Goal: Transaction & Acquisition: Purchase product/service

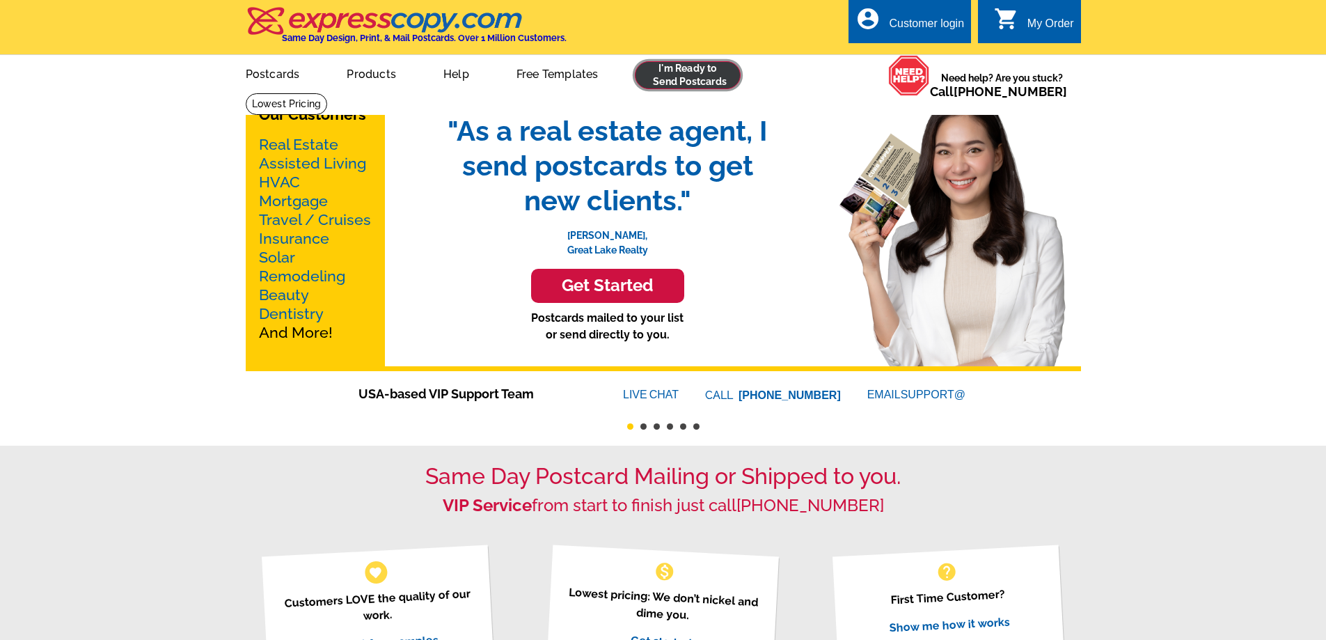
click at [674, 75] on link at bounding box center [688, 75] width 106 height 28
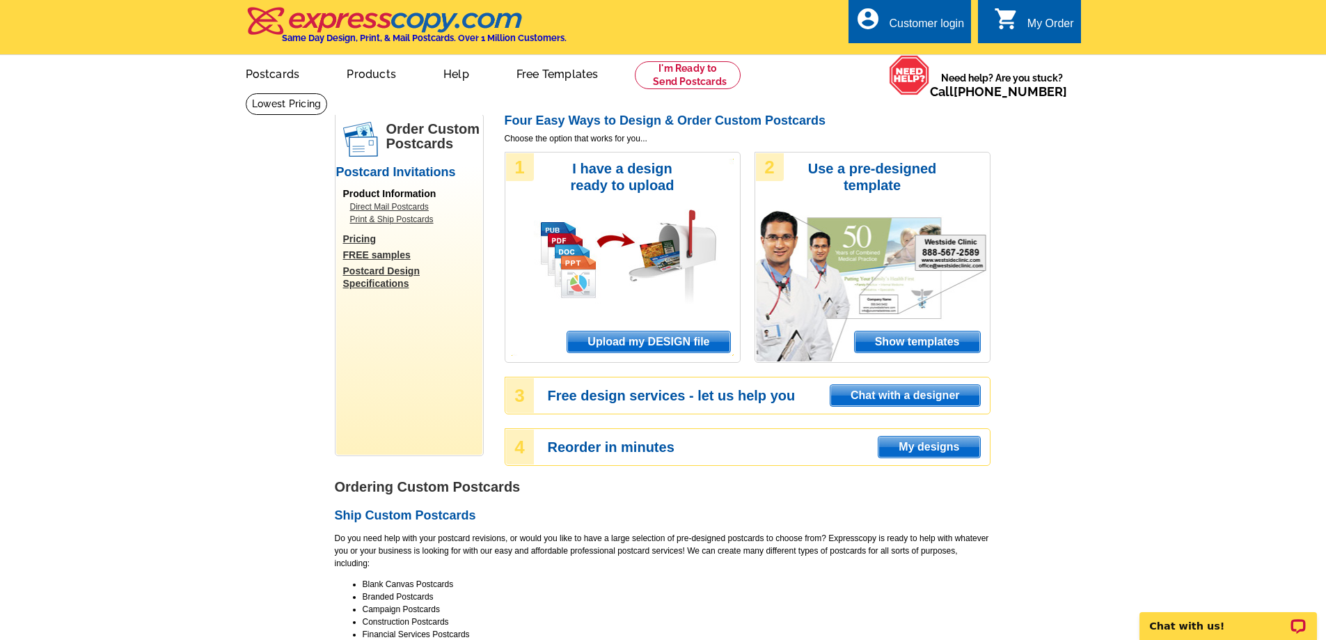
click at [647, 338] on span "Upload my DESIGN file" at bounding box center [648, 341] width 162 height 21
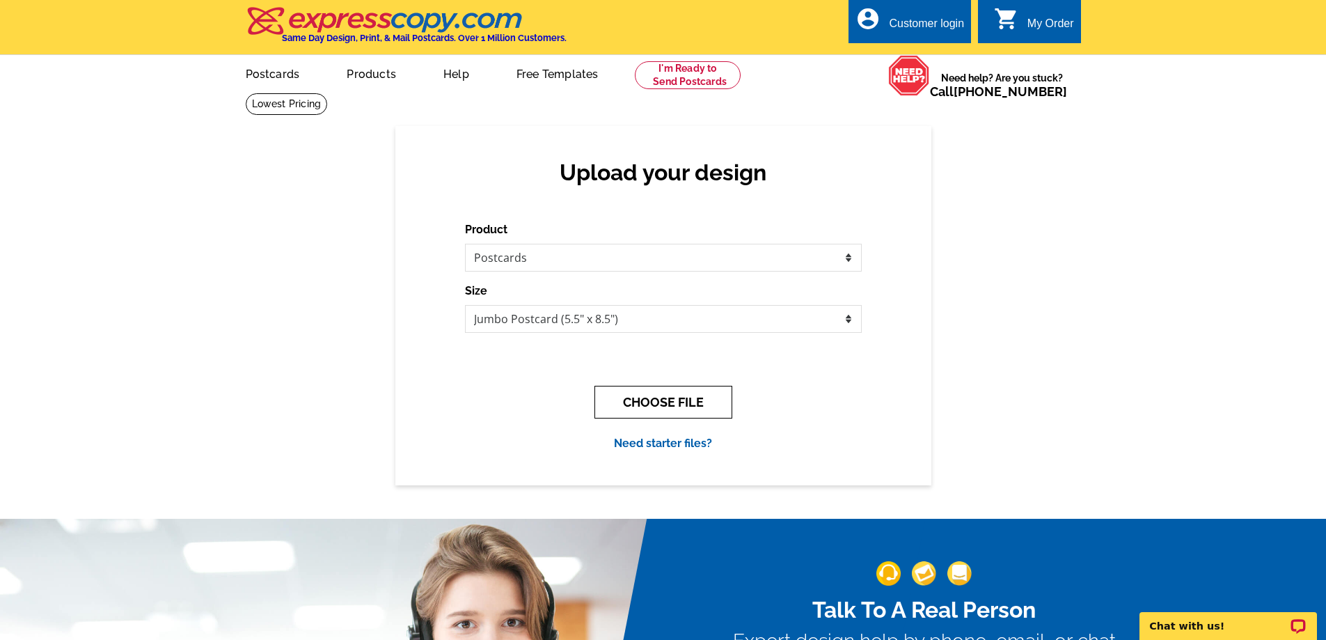
click at [698, 404] on button "CHOOSE FILE" at bounding box center [663, 402] width 138 height 33
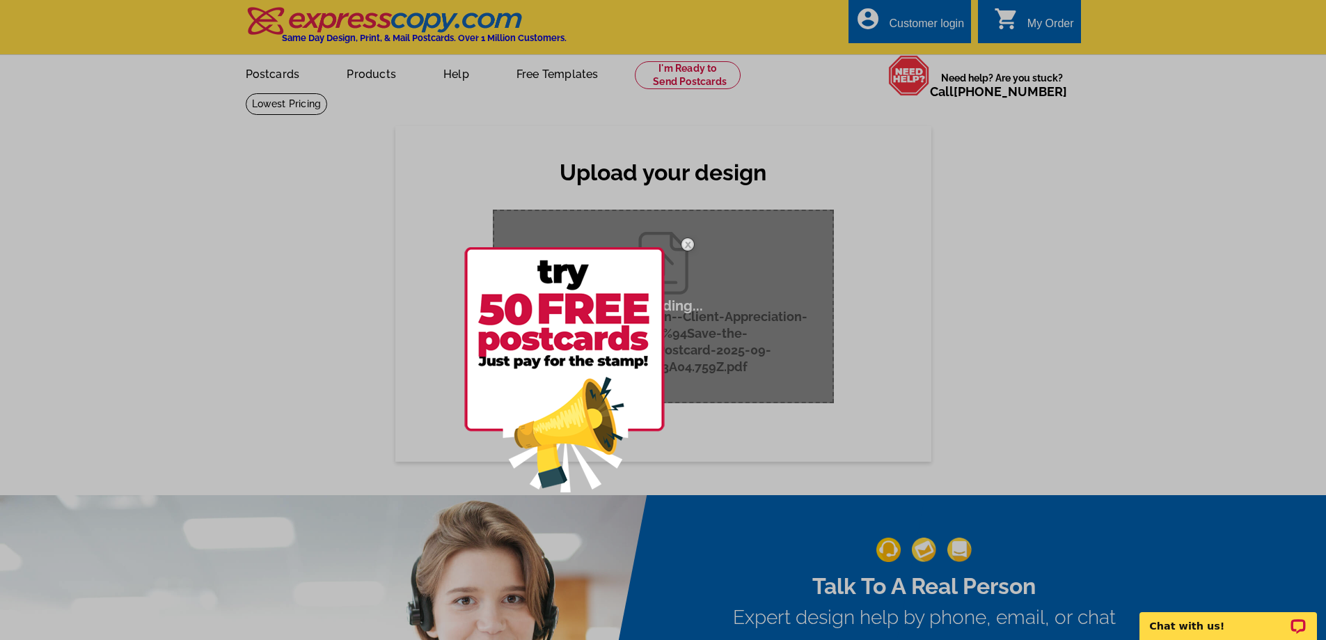
click at [688, 241] on img at bounding box center [688, 244] width 40 height 40
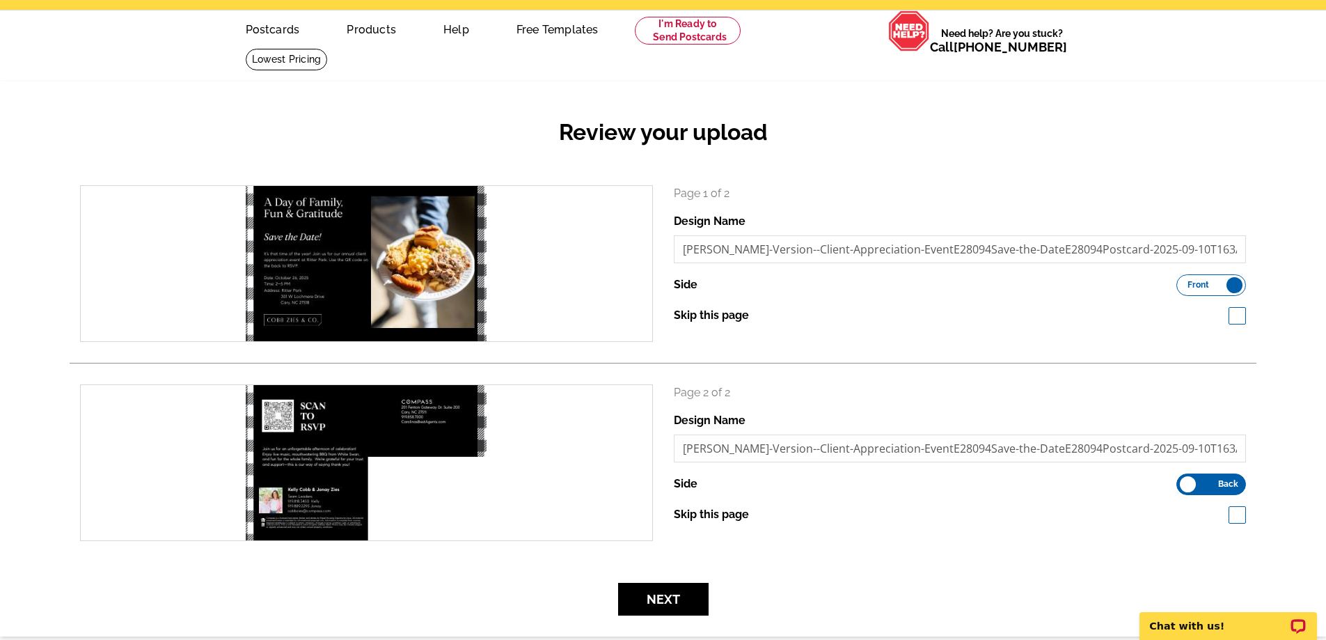
scroll to position [70, 0]
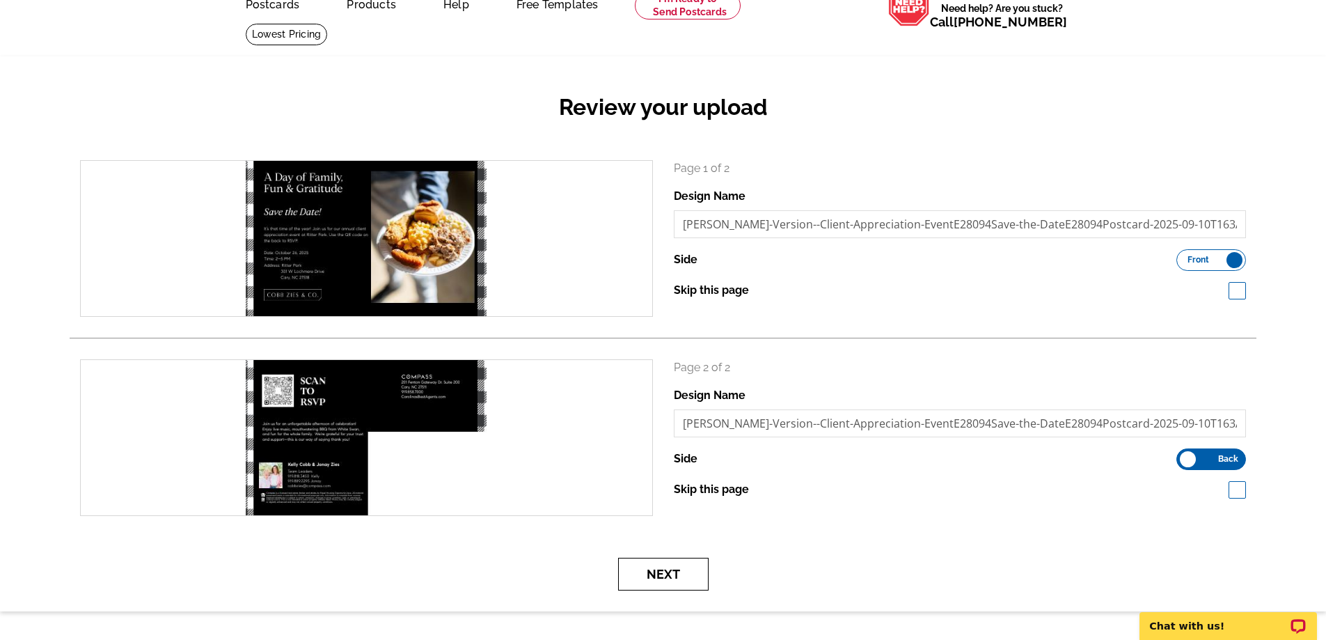
click at [687, 568] on button "Next" at bounding box center [663, 574] width 90 height 33
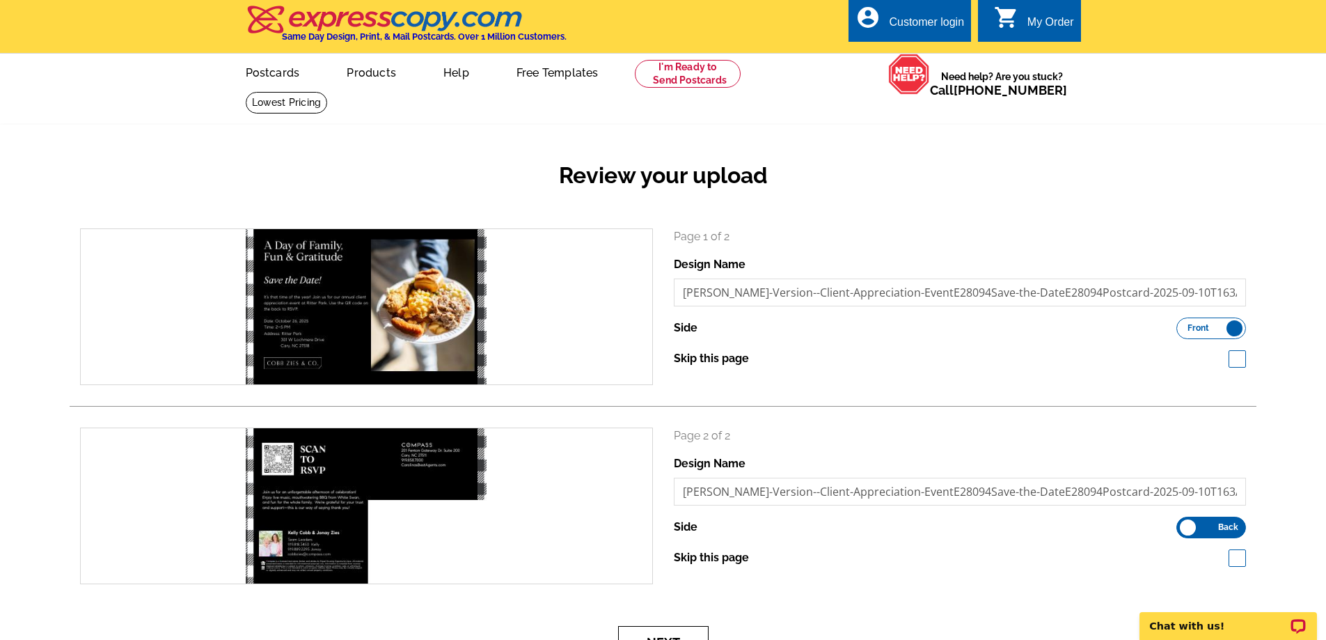
scroll to position [0, 0]
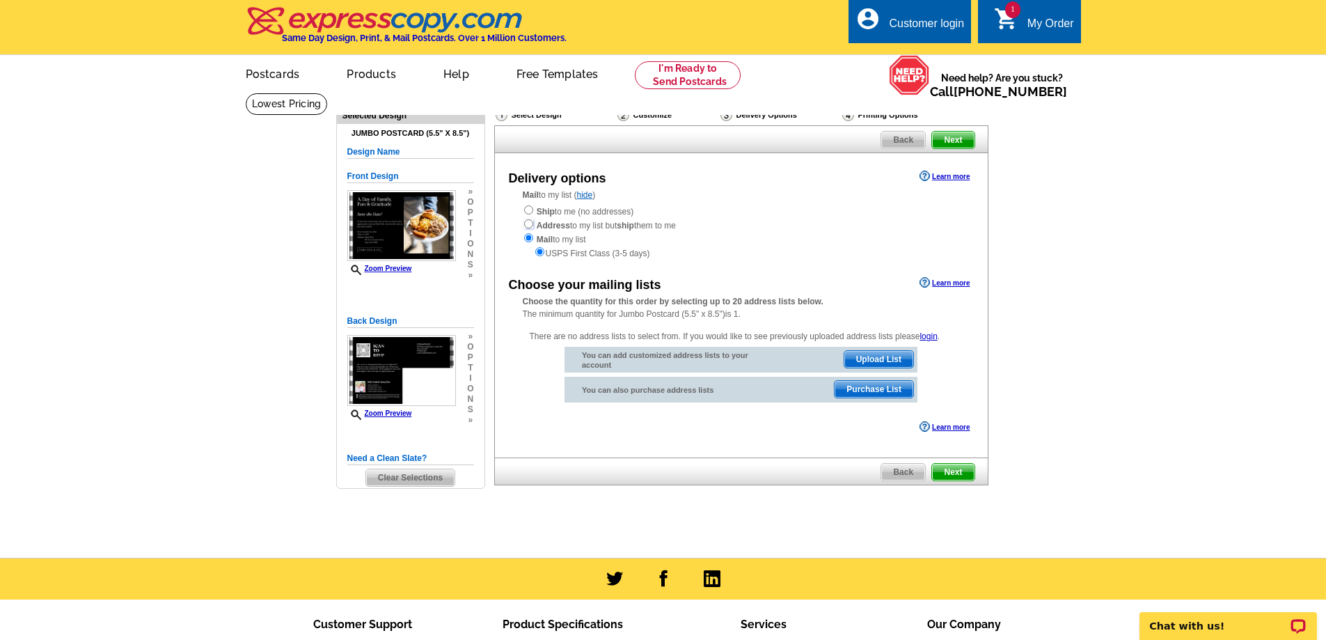
click at [528, 224] on input "radio" at bounding box center [528, 223] width 9 height 9
radio input "true"
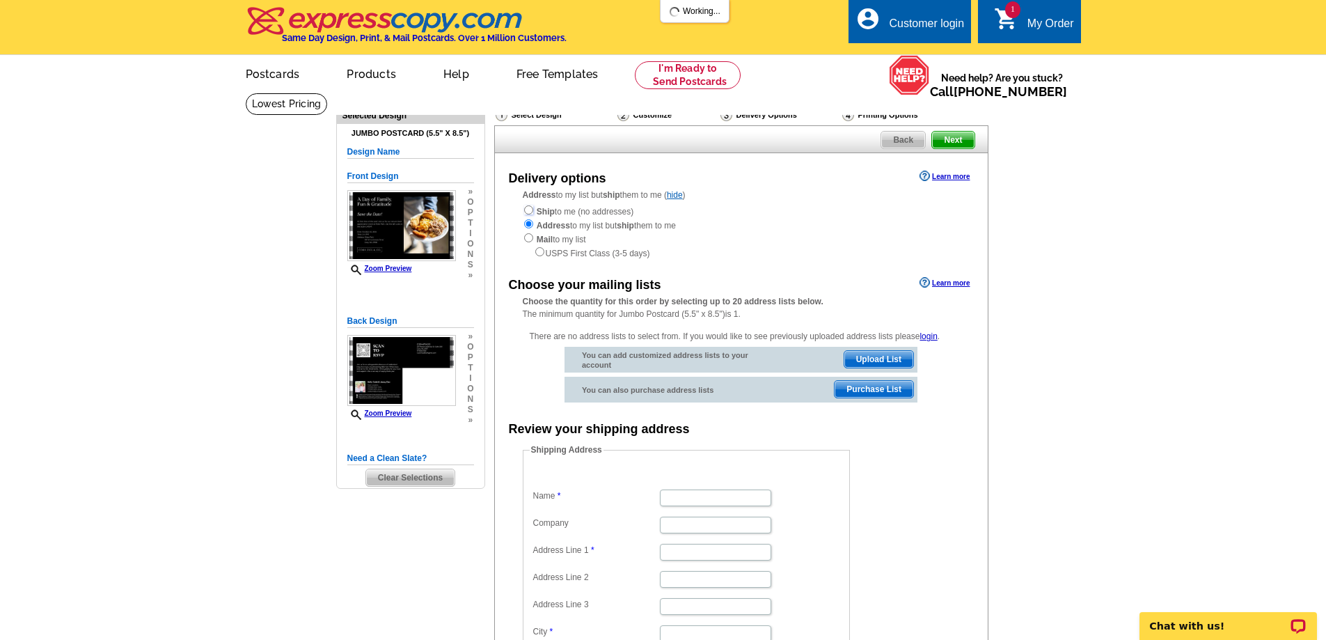
click at [528, 212] on input "radio" at bounding box center [528, 209] width 9 height 9
radio input "true"
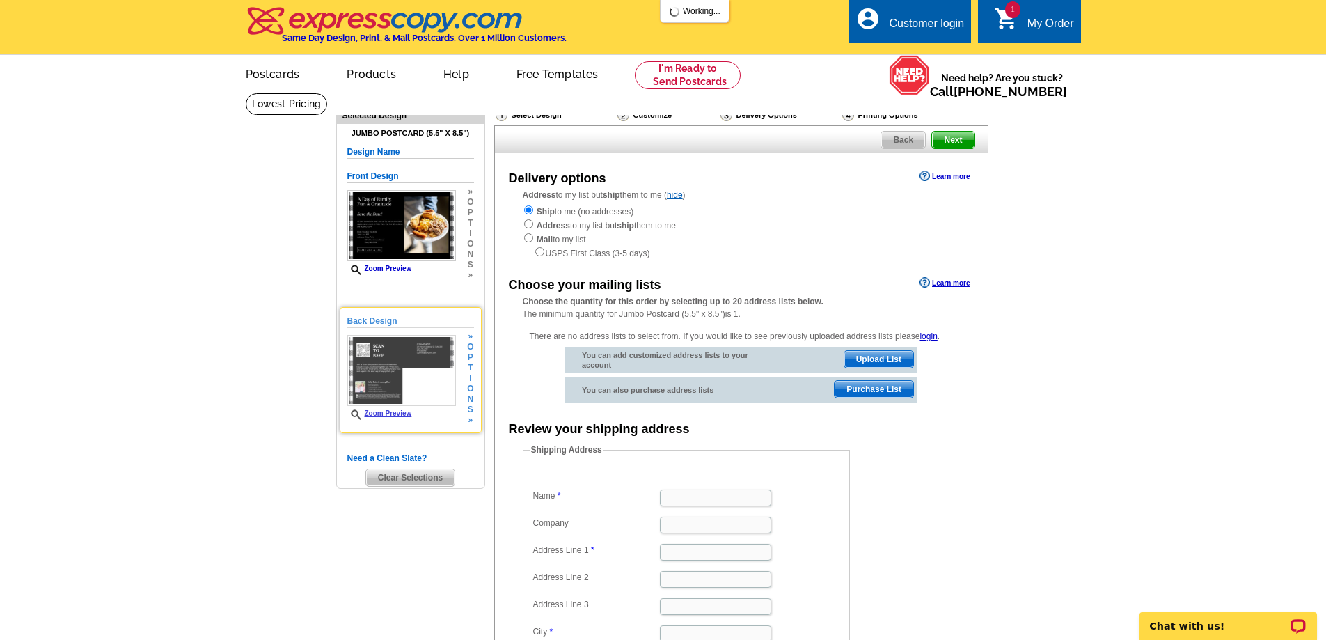
click at [381, 410] on div "Zoom Preview" at bounding box center [401, 378] width 109 height 86
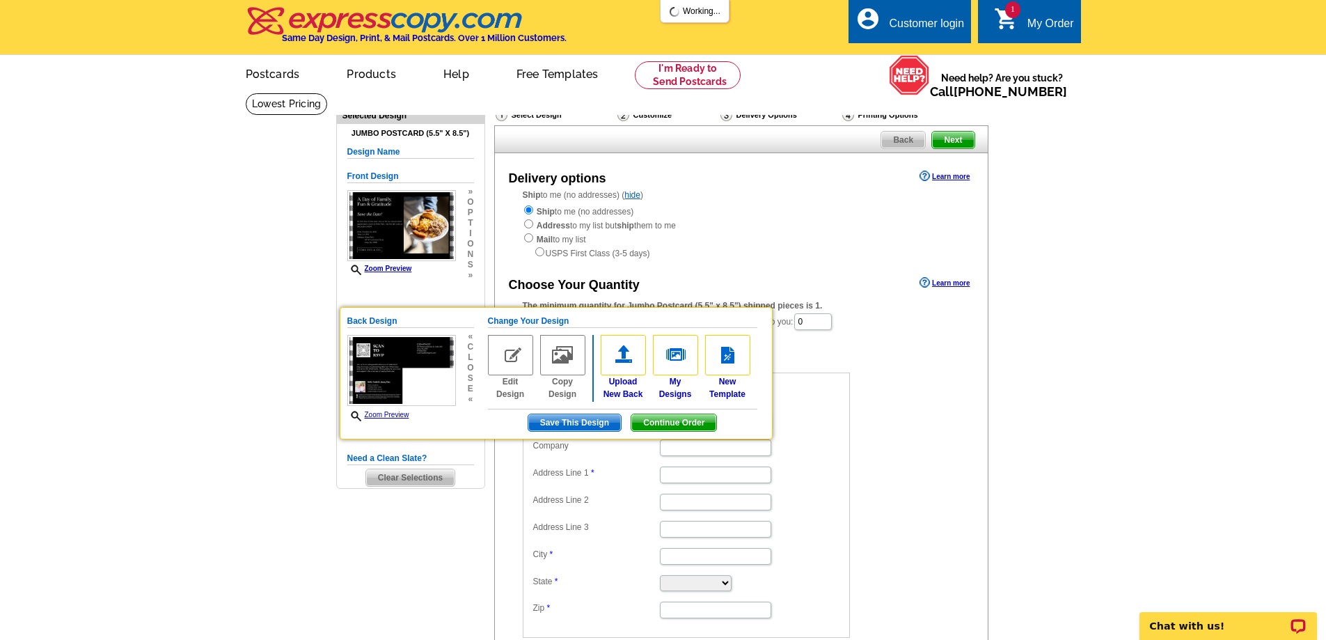
click at [336, 354] on div "Selected Design Jumbo Postcard (5.5" x 8.5") Design Name Front Design Zoom Prev…" at bounding box center [410, 298] width 149 height 380
click at [278, 358] on main "Need Help? call 800-260-5887, chat with support, or have our designers make som…" at bounding box center [663, 429] width 1326 height 672
click at [387, 417] on link "Zoom Preview" at bounding box center [378, 415] width 62 height 8
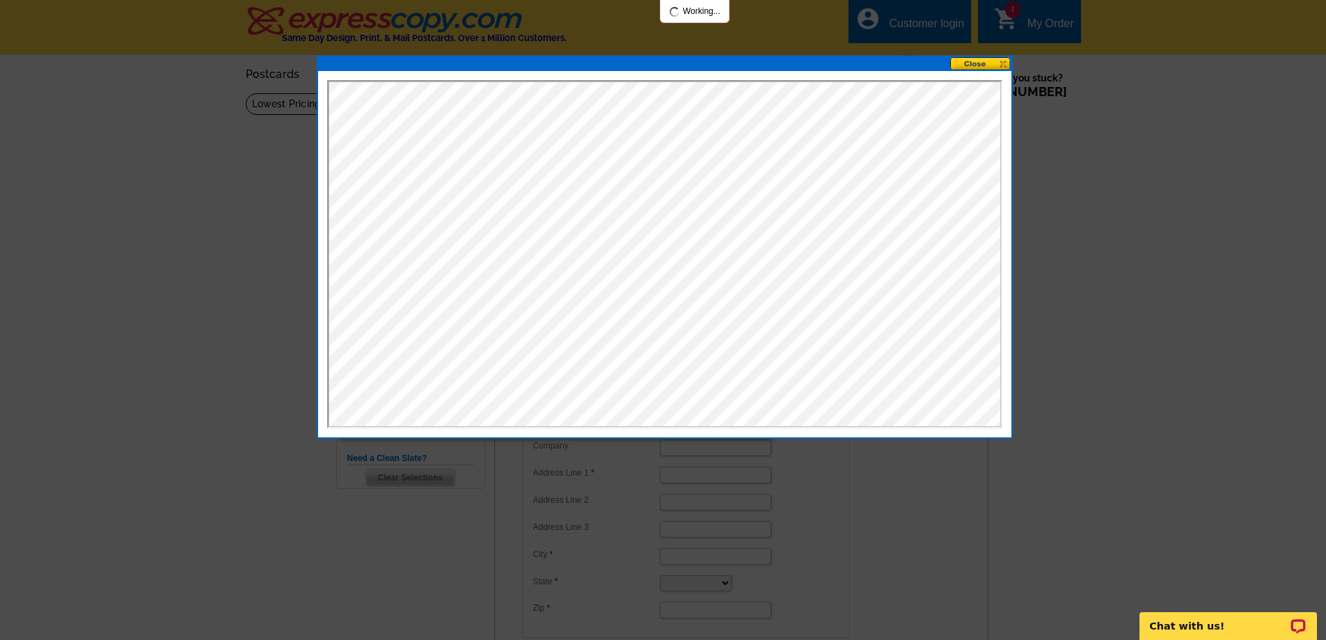
click at [984, 63] on button at bounding box center [980, 63] width 61 height 13
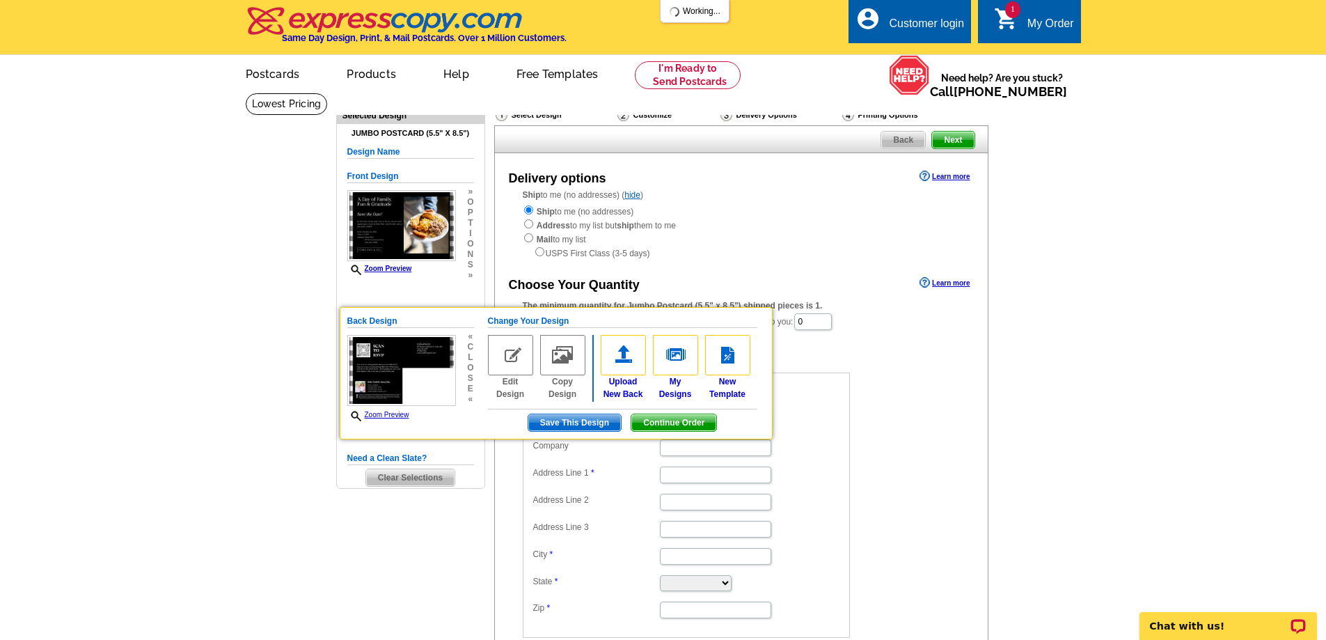
drag, startPoint x: 177, startPoint y: 338, endPoint x: 177, endPoint y: 351, distance: 13.2
click at [177, 344] on main "Need Help? call 800-260-5887, chat with support, or have our designers make som…" at bounding box center [663, 429] width 1326 height 672
click at [660, 418] on span "Continue Order" at bounding box center [673, 422] width 85 height 17
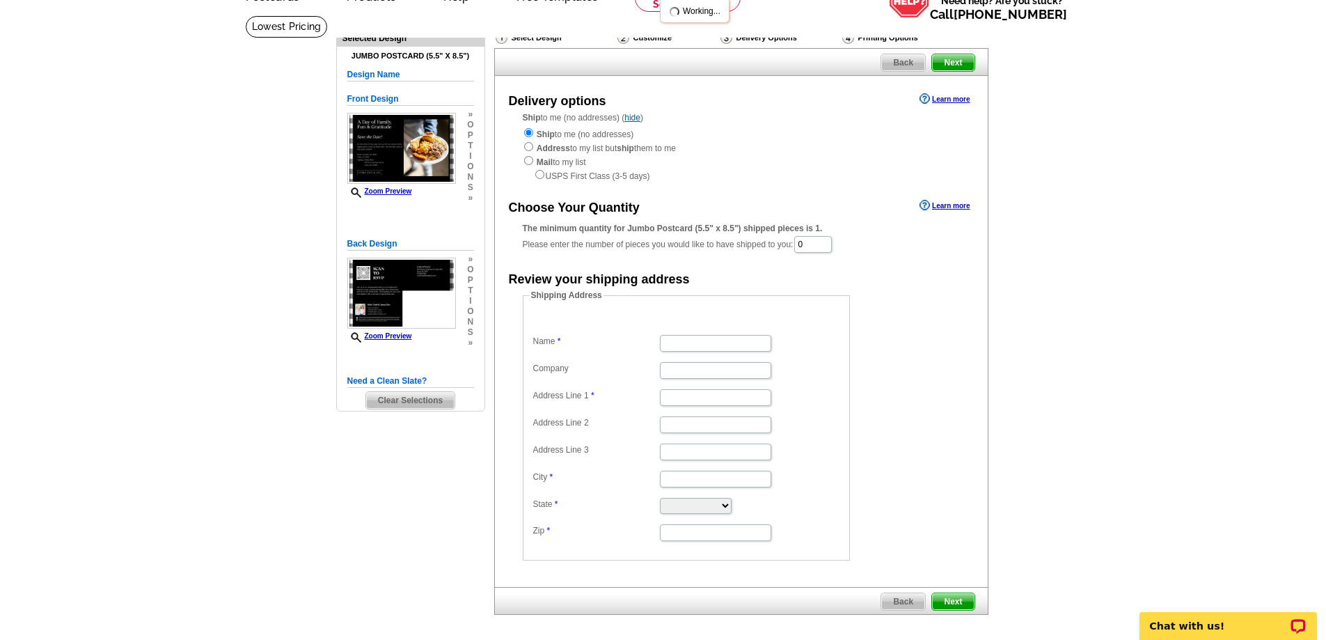
scroll to position [209, 0]
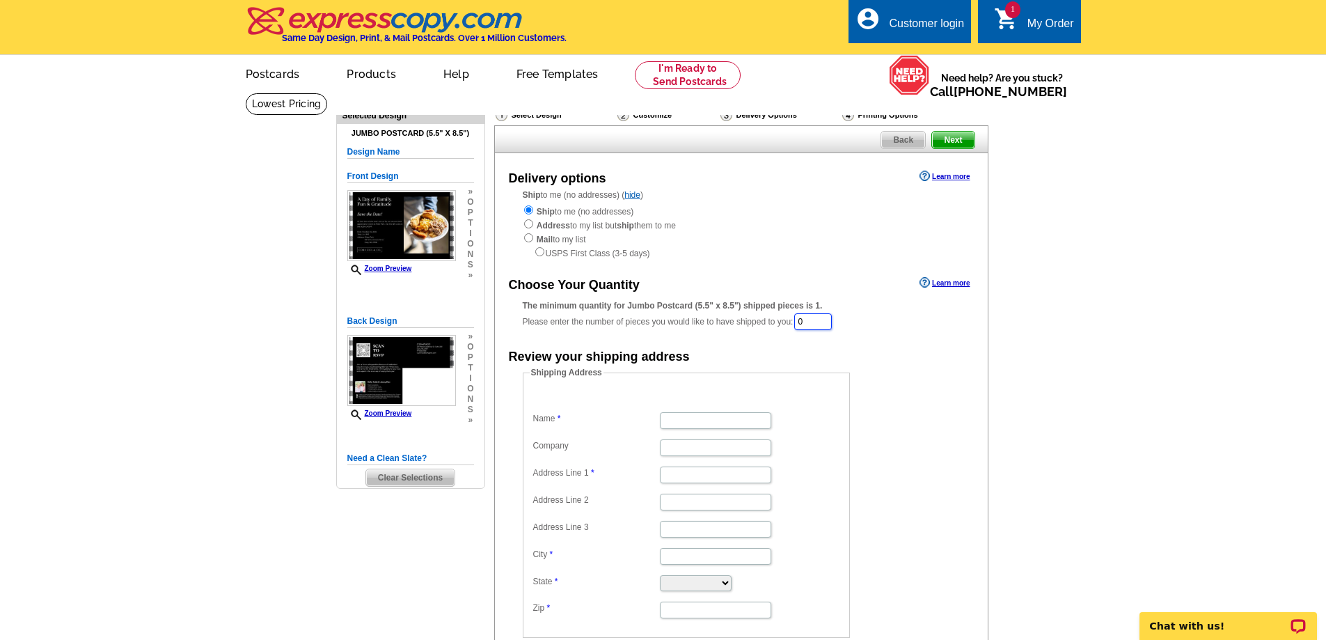
click at [815, 315] on input "0" at bounding box center [813, 321] width 38 height 17
type input "125"
click at [997, 489] on div "Need Help? call 800-260-5887, chat with support, or have our designers make som…" at bounding box center [663, 423] width 668 height 661
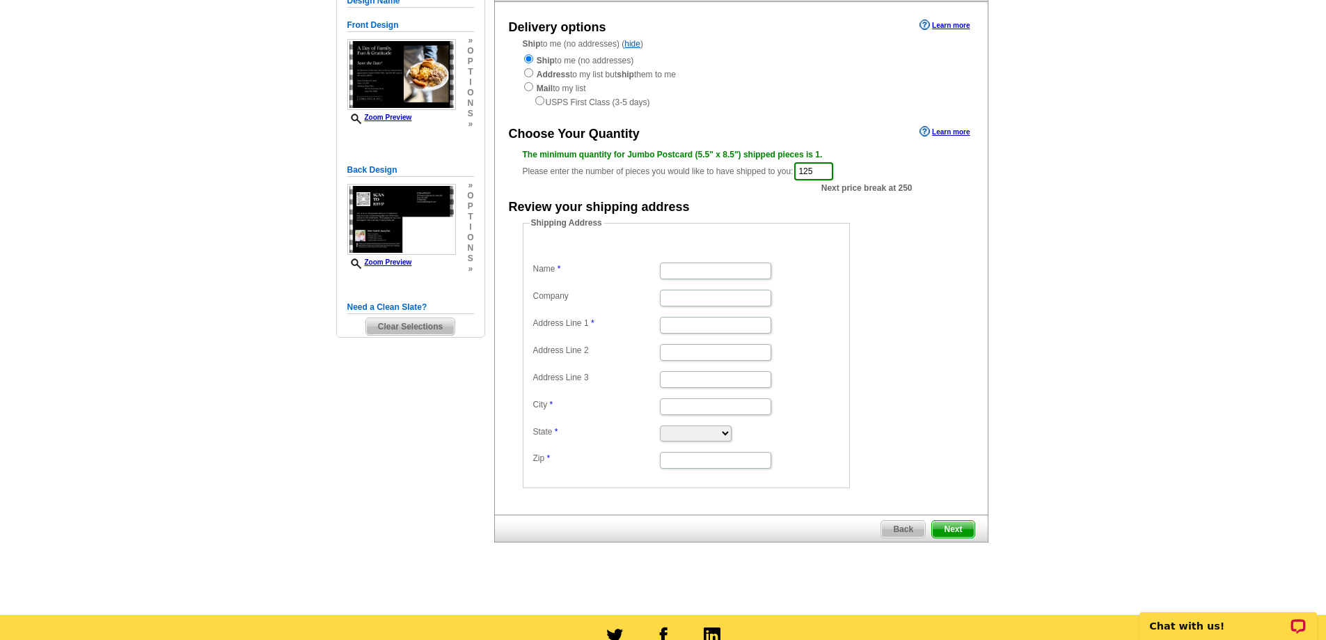
scroll to position [209, 0]
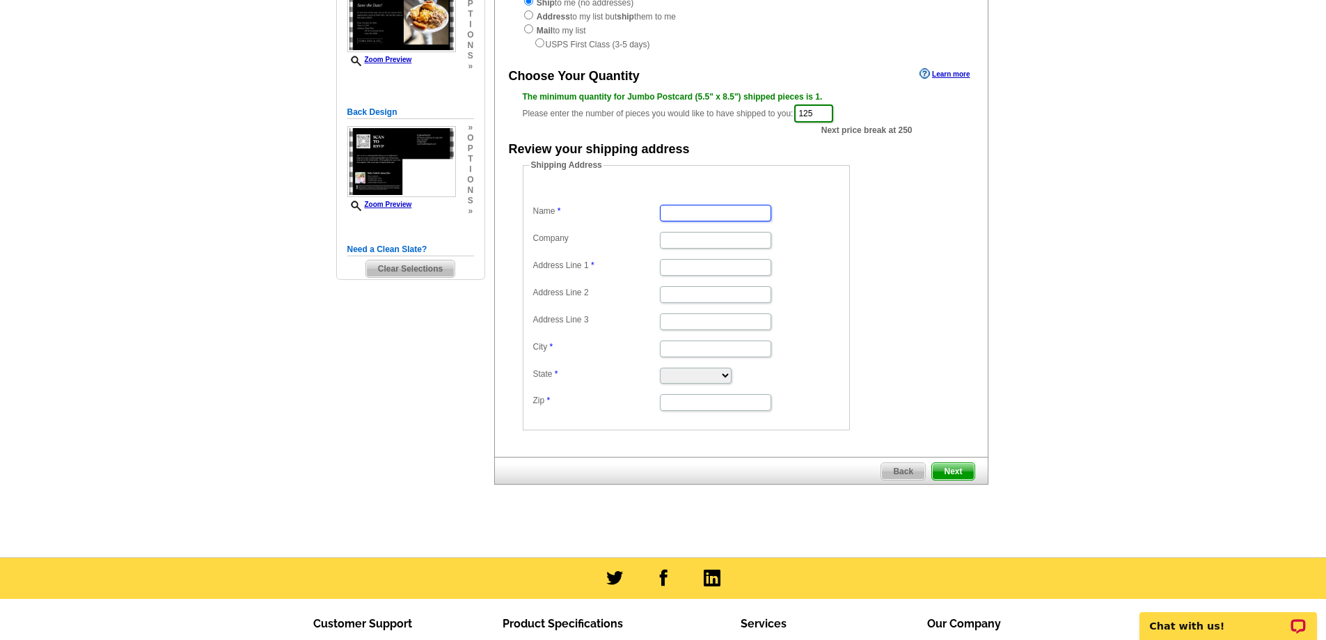
click at [693, 219] on input "Name" at bounding box center [715, 213] width 111 height 17
click at [679, 213] on input "Name" at bounding box center [715, 213] width 111 height 17
type input "Rose Mary Smith"
type input "Compass"
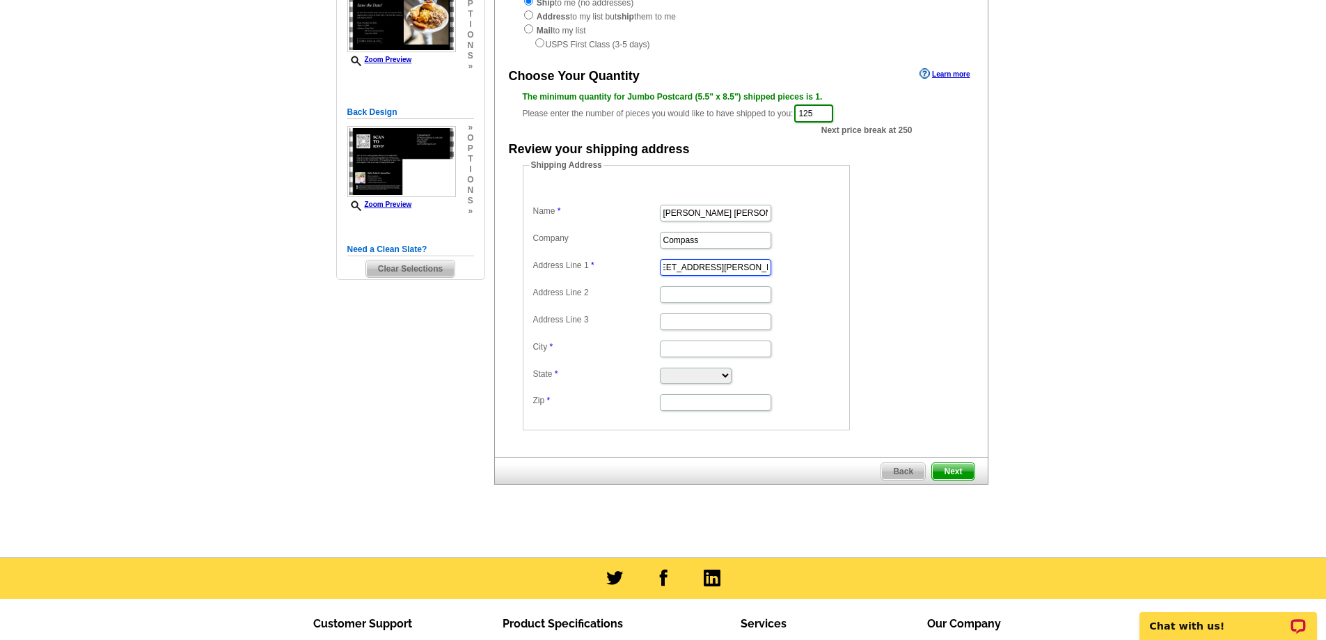
scroll to position [0, 26]
type input "201 Fenton Gateway Drive, St 200"
drag, startPoint x: 706, startPoint y: 339, endPoint x: 705, endPoint y: 348, distance: 9.2
click at [706, 345] on dd at bounding box center [686, 348] width 313 height 22
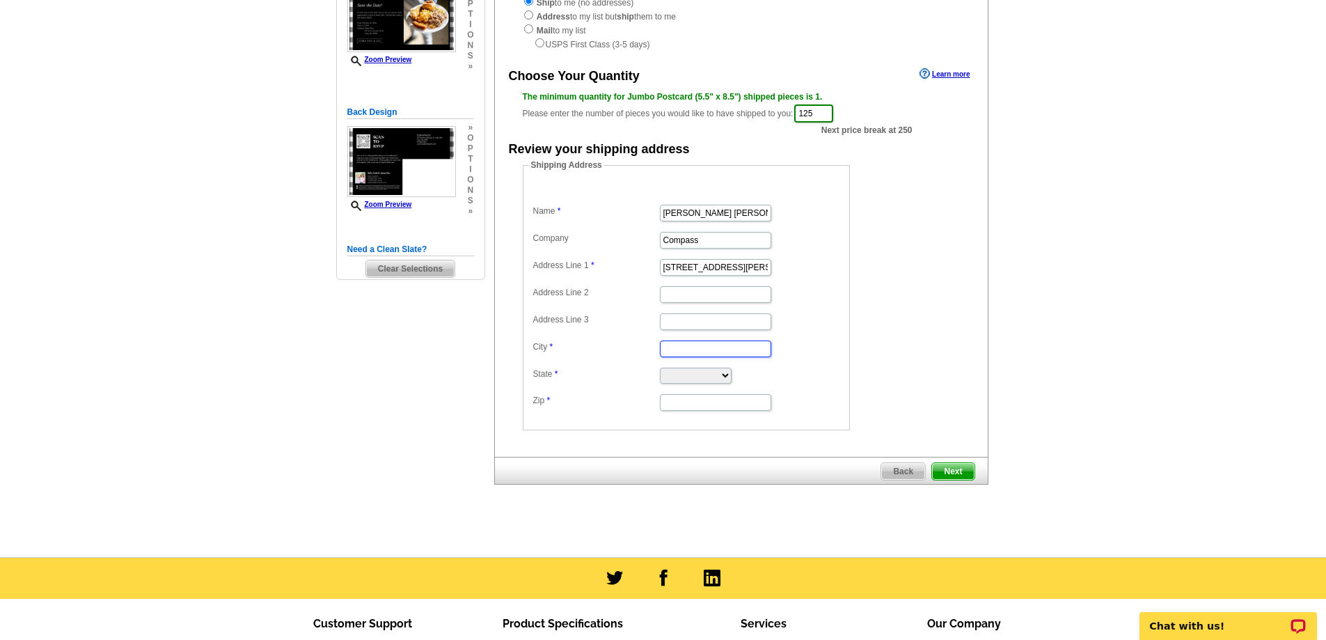
click at [705, 349] on input "City" at bounding box center [715, 348] width 111 height 17
type input "Cary"
select select "NC"
type input "27518"
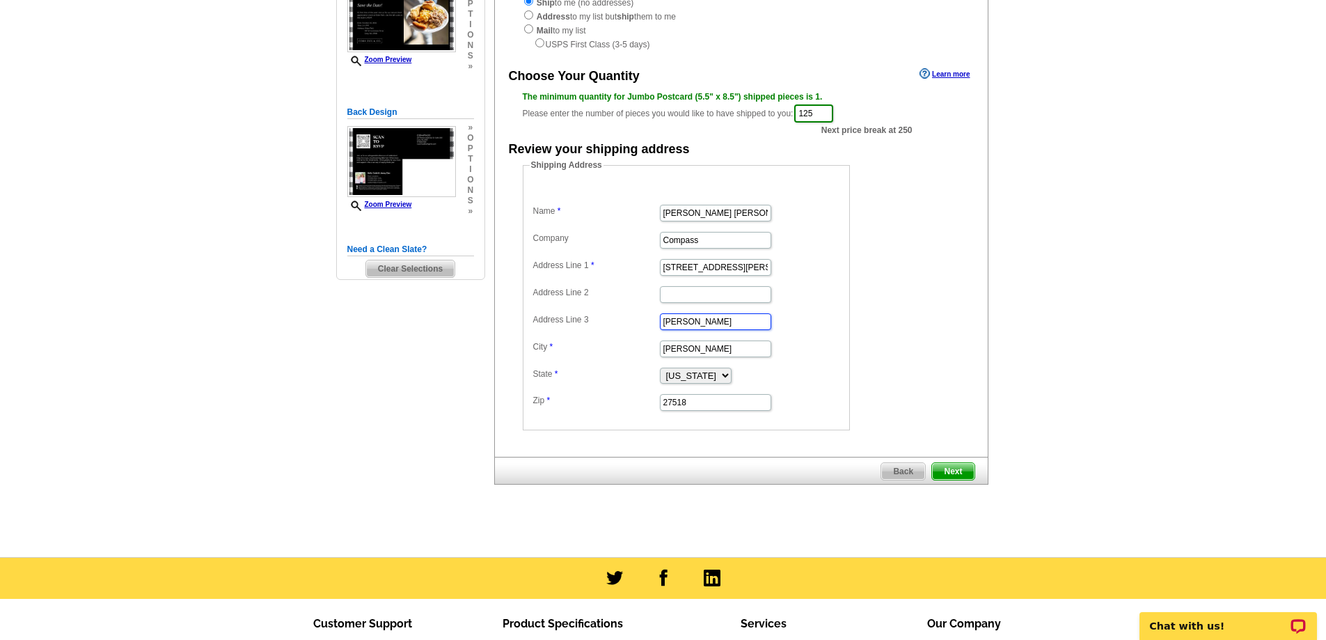
drag, startPoint x: 689, startPoint y: 322, endPoint x: 662, endPoint y: 322, distance: 27.1
click at [662, 322] on input "Cary" at bounding box center [715, 321] width 111 height 17
click at [688, 400] on input "27518" at bounding box center [715, 402] width 111 height 17
type input "27511"
click at [622, 441] on div "Delivery options Learn more Ship to me (no addresses) ( hide ) Ship to me (no a…" at bounding box center [741, 200] width 494 height 512
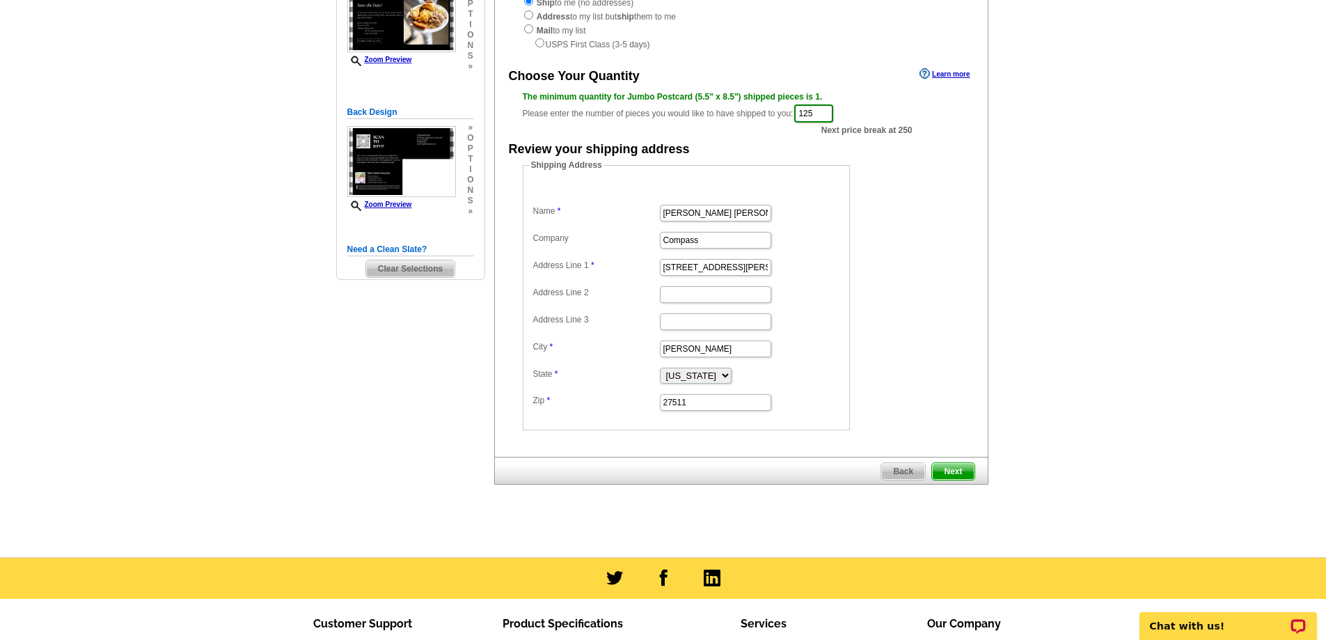
click at [959, 475] on span "Next" at bounding box center [953, 471] width 42 height 17
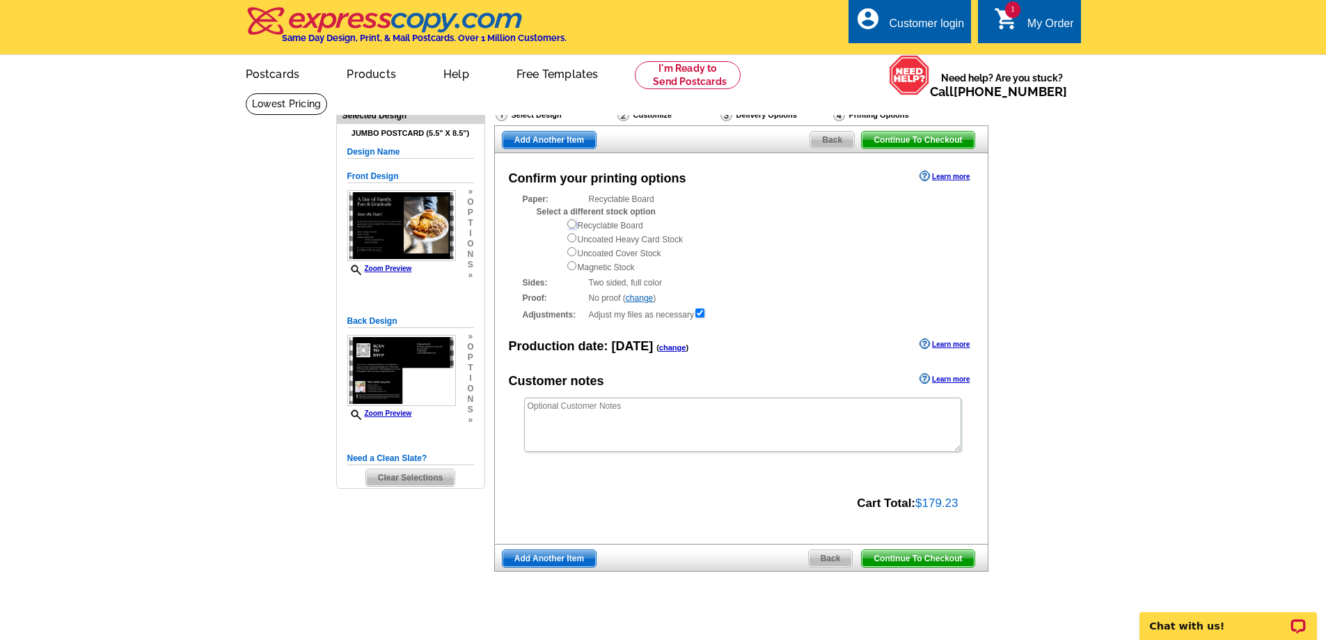
click at [570, 225] on input "radio" at bounding box center [571, 223] width 9 height 9
radio input "true"
click at [574, 239] on input "radio" at bounding box center [571, 237] width 9 height 9
radio input "true"
click at [574, 256] on input "radio" at bounding box center [571, 251] width 9 height 9
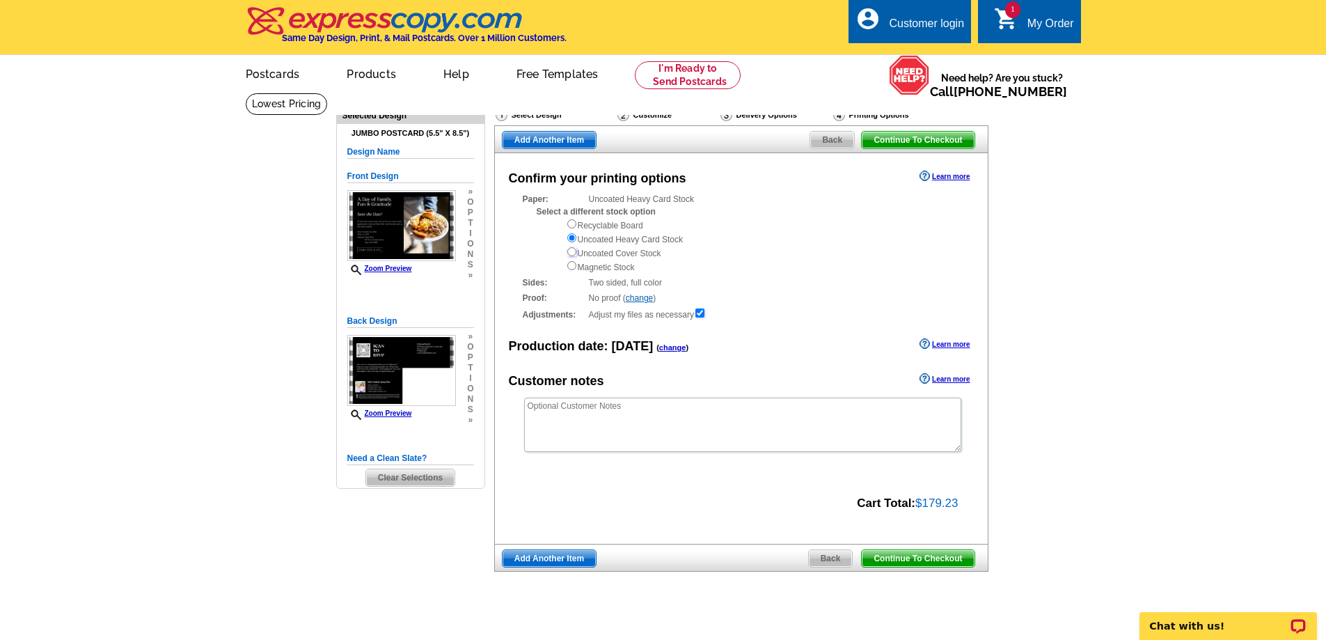
radio input "true"
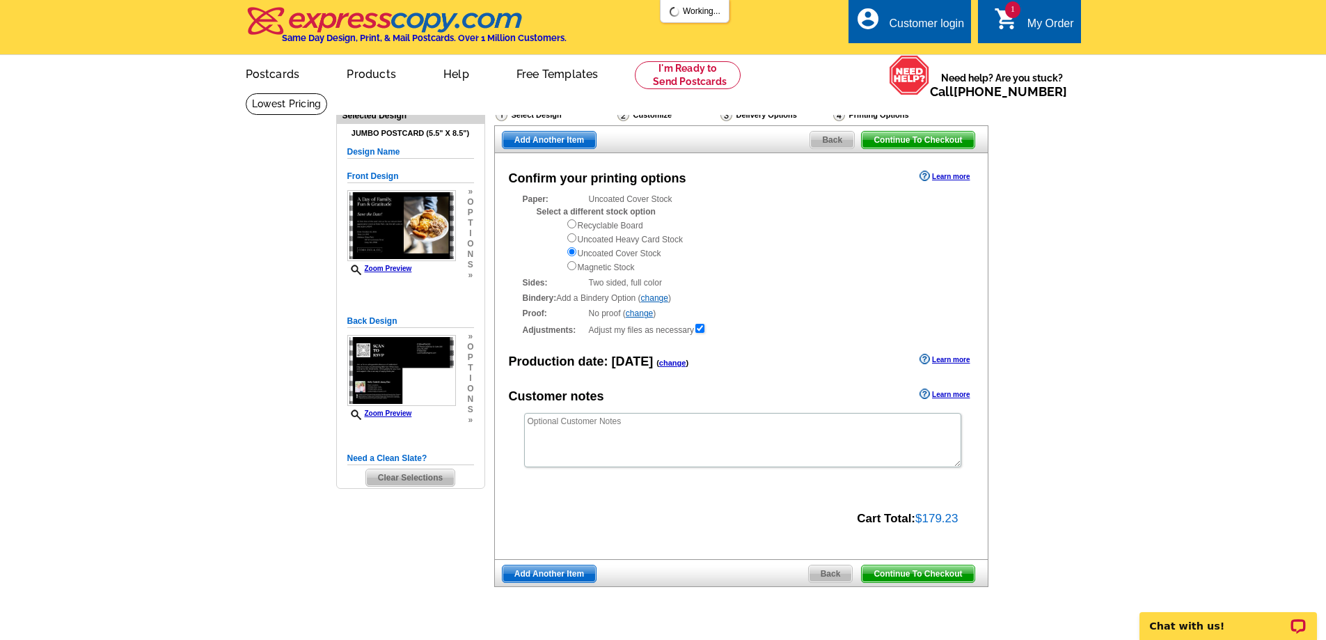
click at [571, 268] on input "radio" at bounding box center [571, 265] width 9 height 9
radio input "true"
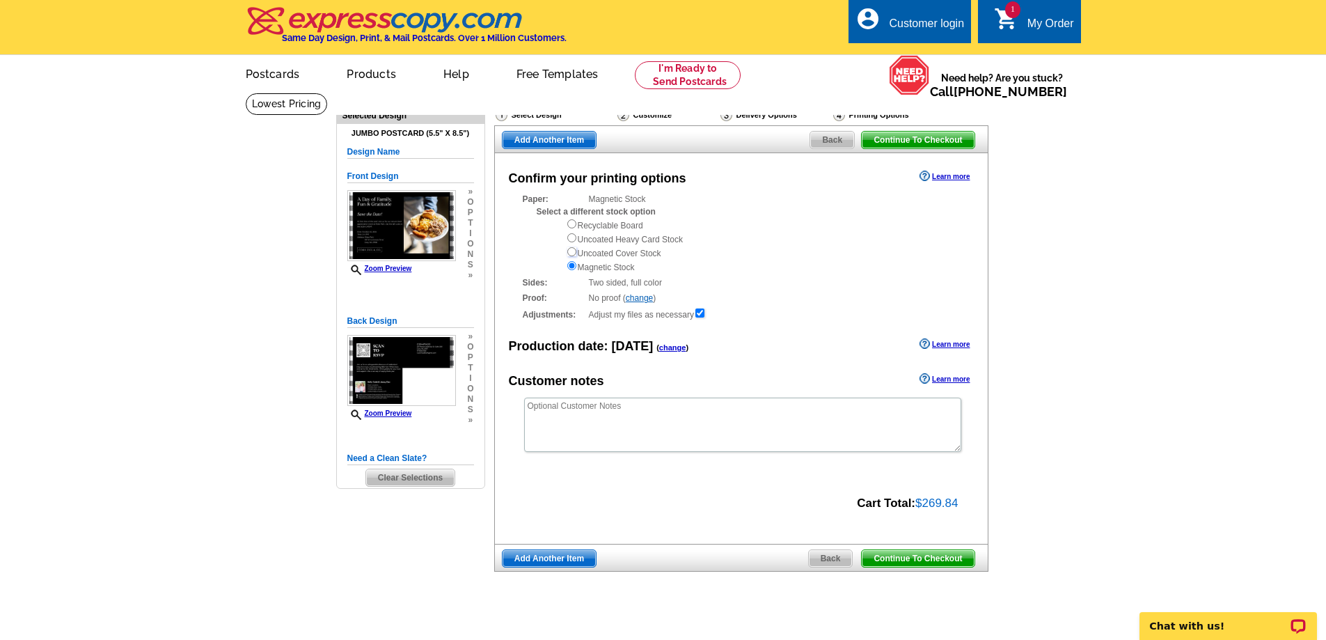
click at [572, 254] on input "radio" at bounding box center [571, 251] width 9 height 9
radio input "true"
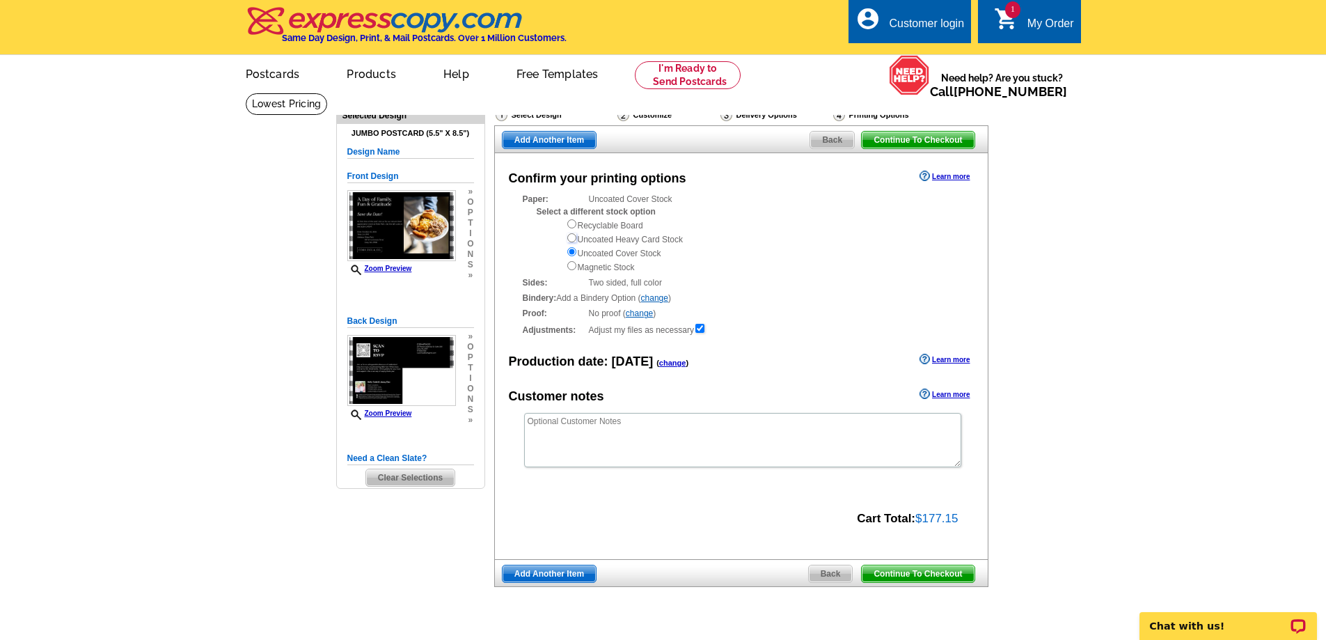
click at [571, 236] on input "radio" at bounding box center [571, 237] width 9 height 9
radio input "true"
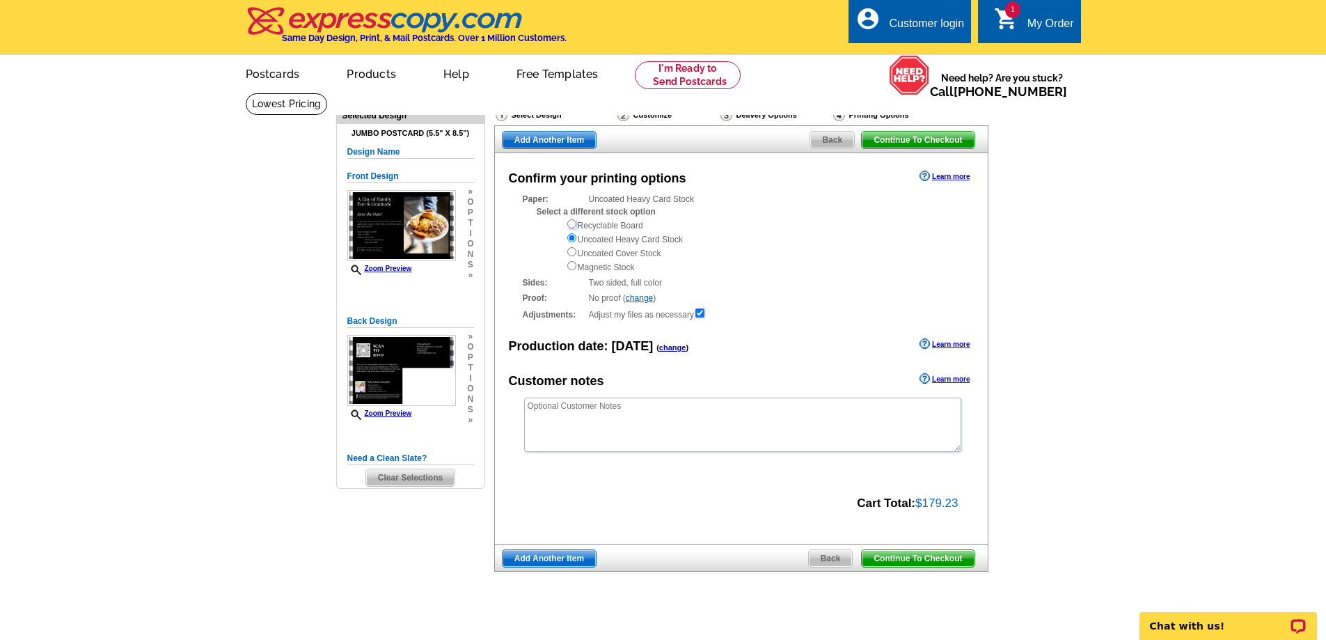
click at [572, 222] on input "radio" at bounding box center [571, 223] width 9 height 9
radio input "true"
click at [571, 239] on input "radio" at bounding box center [571, 237] width 9 height 9
radio input "true"
click at [939, 177] on link "Learn more" at bounding box center [944, 176] width 50 height 11
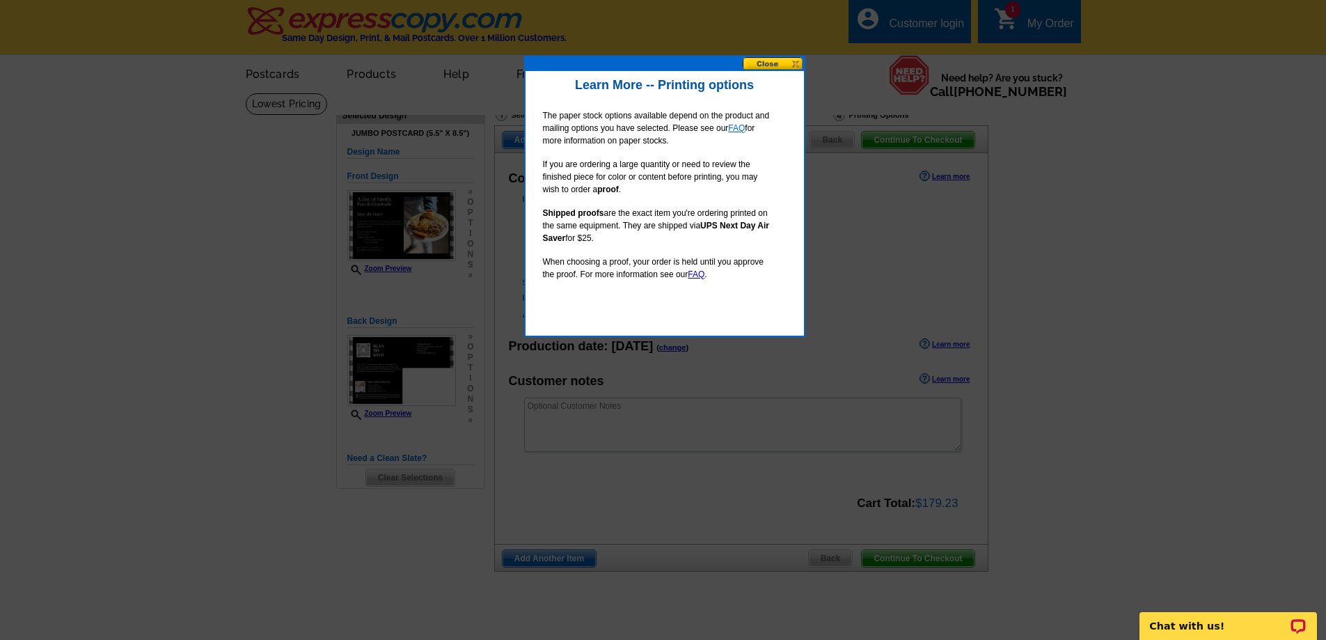
click at [737, 128] on link "FAQ" at bounding box center [736, 128] width 17 height 10
drag, startPoint x: 793, startPoint y: 72, endPoint x: 789, endPoint y: 64, distance: 8.7
click at [790, 66] on div "Learn More -- Printing options The paper stock options available depend on the …" at bounding box center [664, 196] width 281 height 281
click at [787, 58] on button at bounding box center [773, 63] width 61 height 13
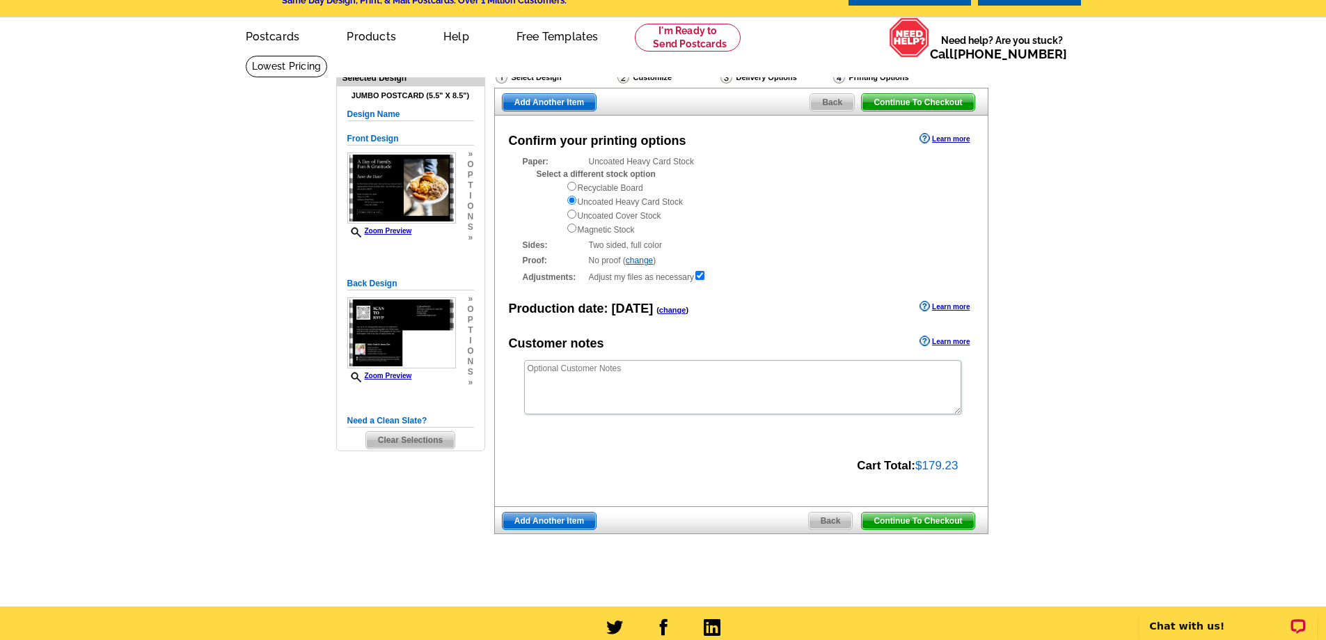
scroll to position [70, 0]
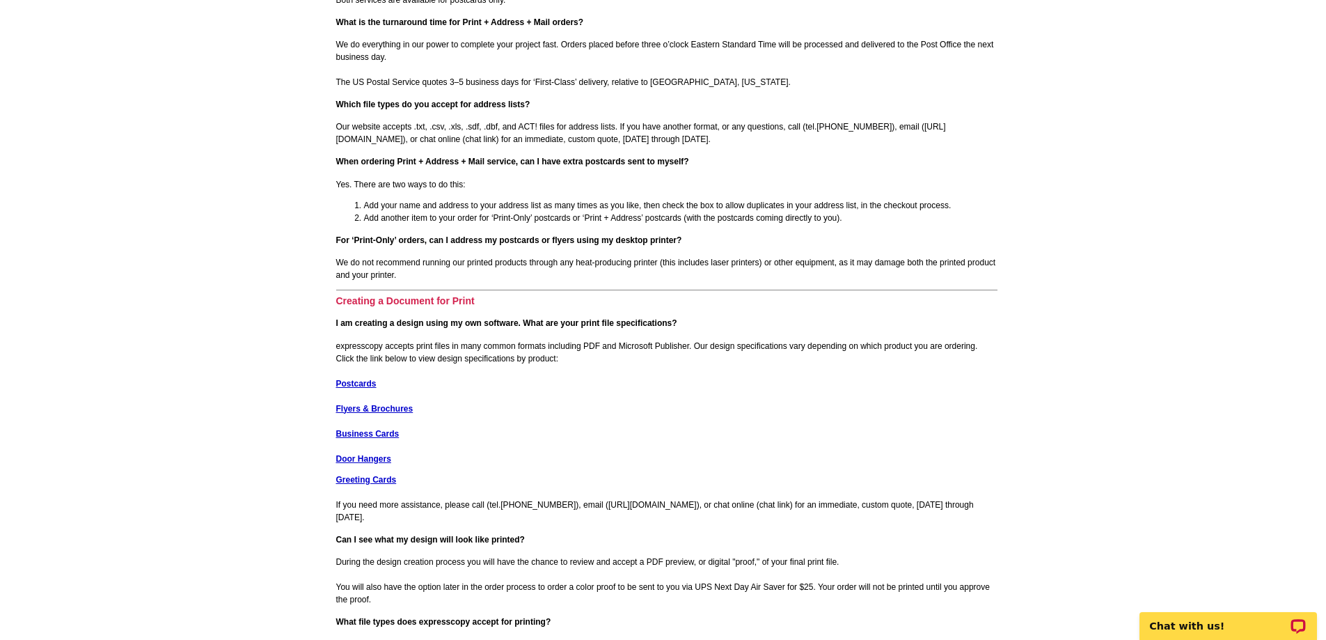
scroll to position [1462, 0]
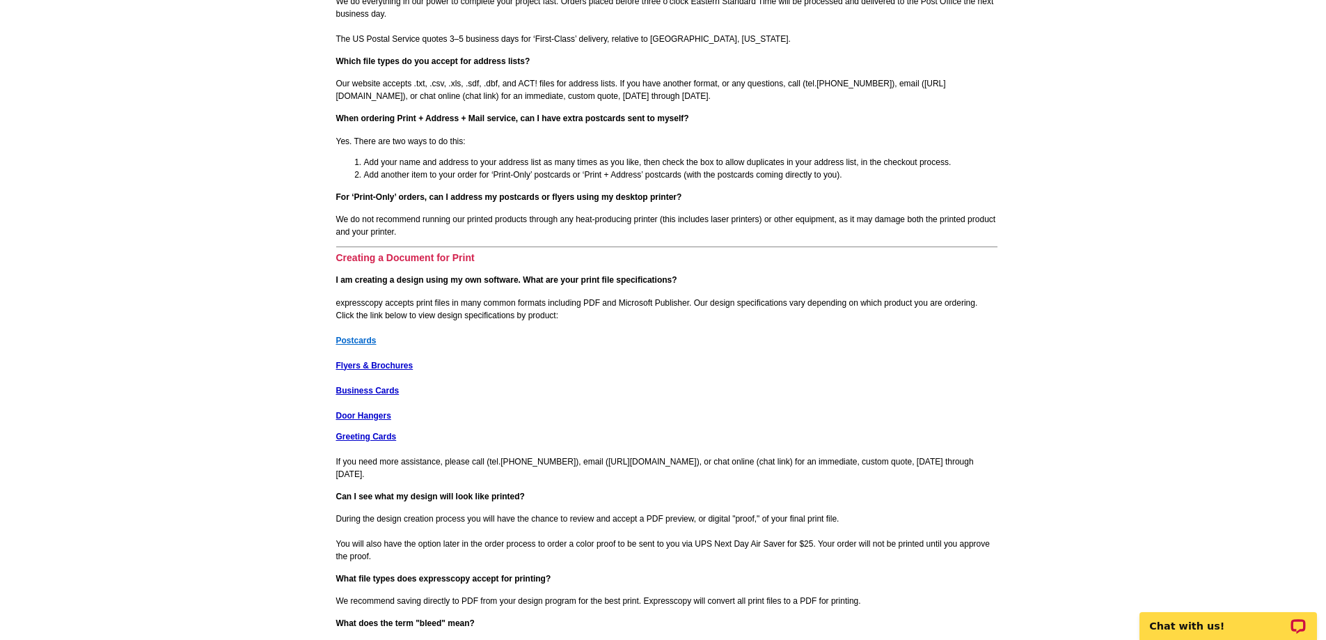
click at [370, 342] on strong "Postcards" at bounding box center [356, 340] width 40 height 10
